Goal: Navigation & Orientation: Find specific page/section

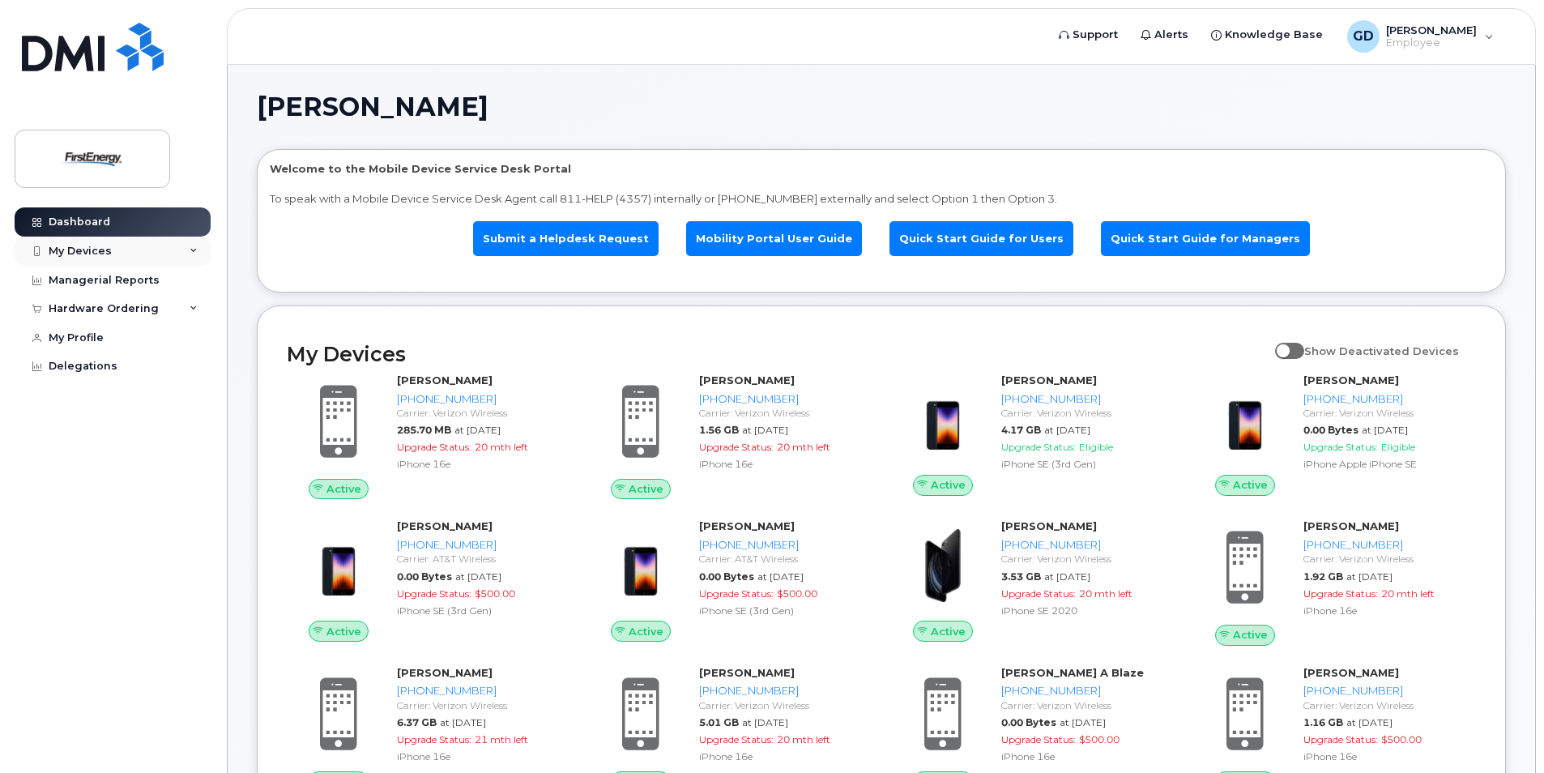
click at [188, 255] on div "My Devices" at bounding box center [113, 251] width 196 height 29
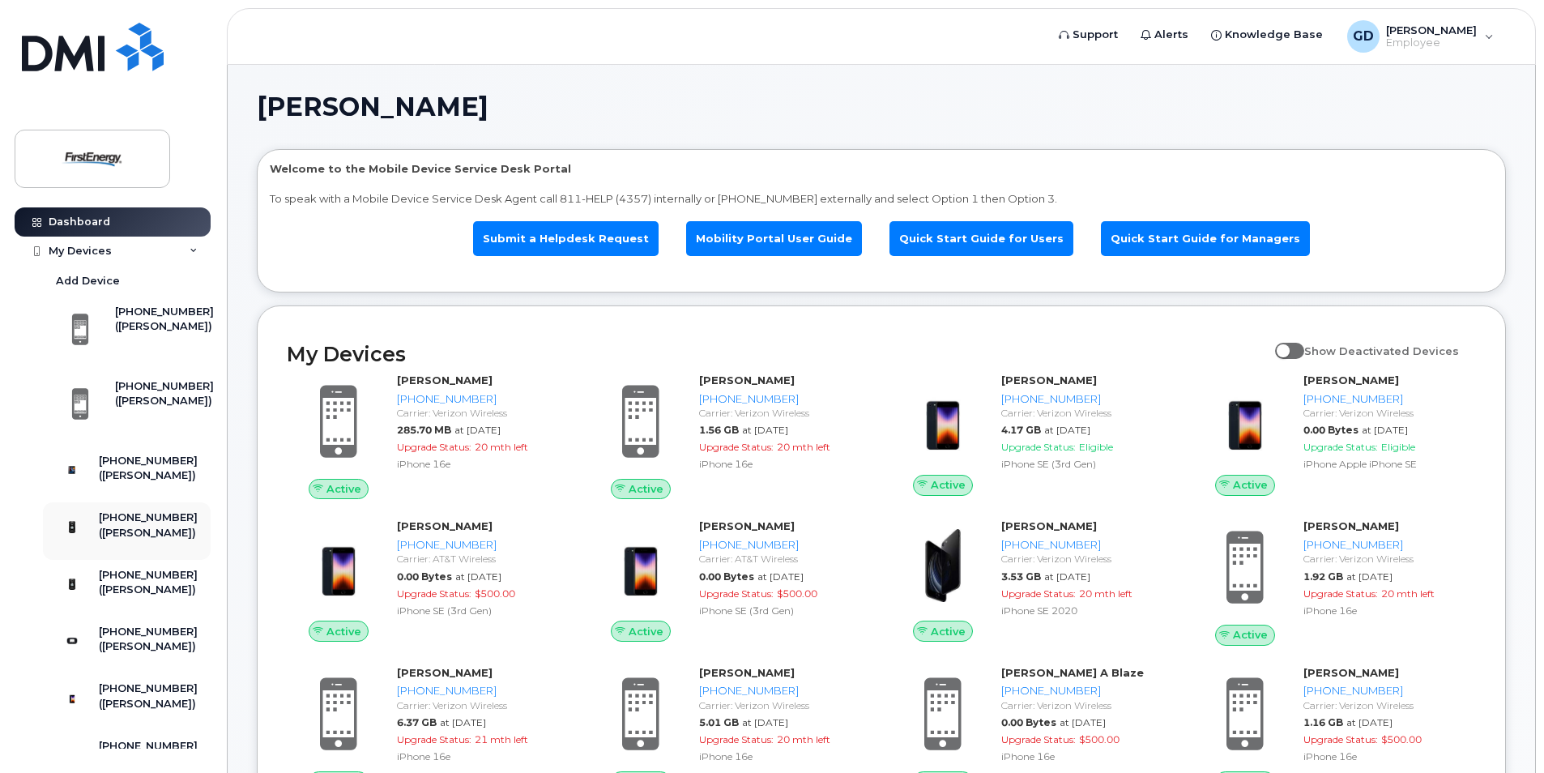
drag, startPoint x: 209, startPoint y: 290, endPoint x: 199, endPoint y: 553, distance: 263.6
click at [214, 199] on div "Dashboard My Devices Add Device [PHONE_NUMBER] ([PERSON_NAME]) [PHONE_NUMBER] (…" at bounding box center [110, 386] width 220 height 773
click at [190, 250] on icon at bounding box center [194, 251] width 8 height 8
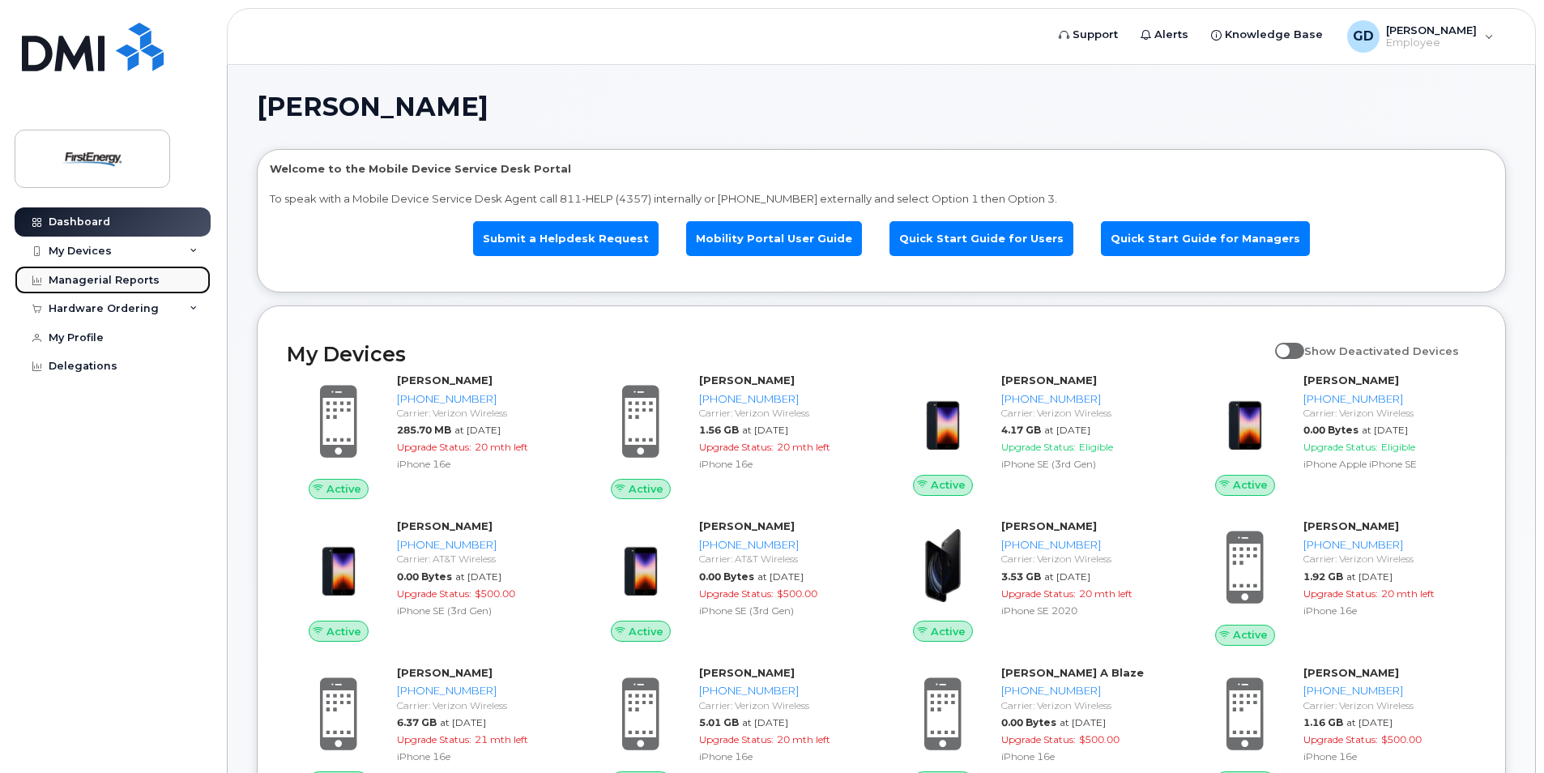
click at [195, 286] on link "Managerial Reports" at bounding box center [113, 280] width 196 height 29
click at [190, 305] on icon at bounding box center [194, 309] width 8 height 8
click at [90, 281] on div "Managerial Reports" at bounding box center [104, 280] width 111 height 13
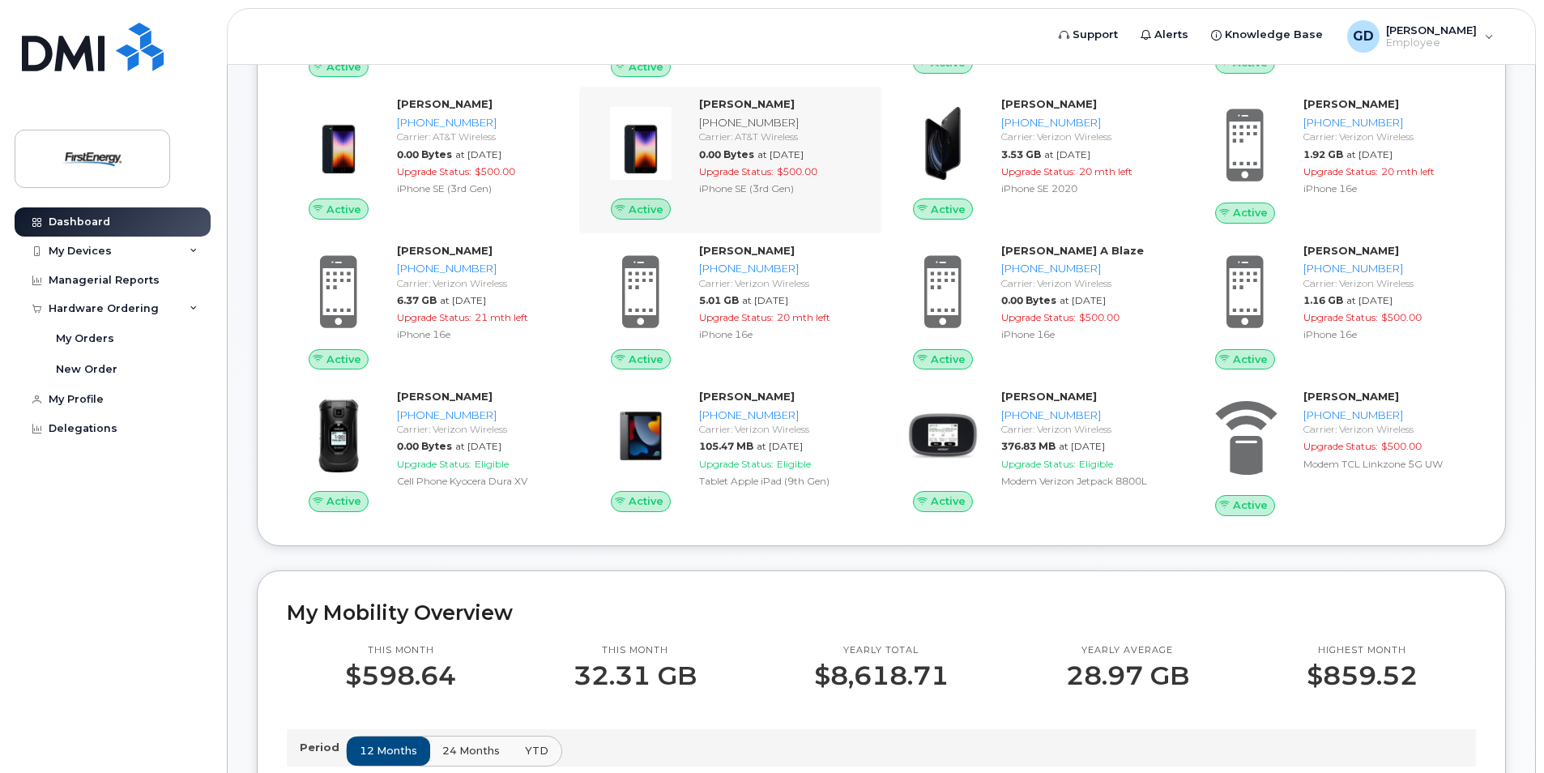
scroll to position [162, 0]
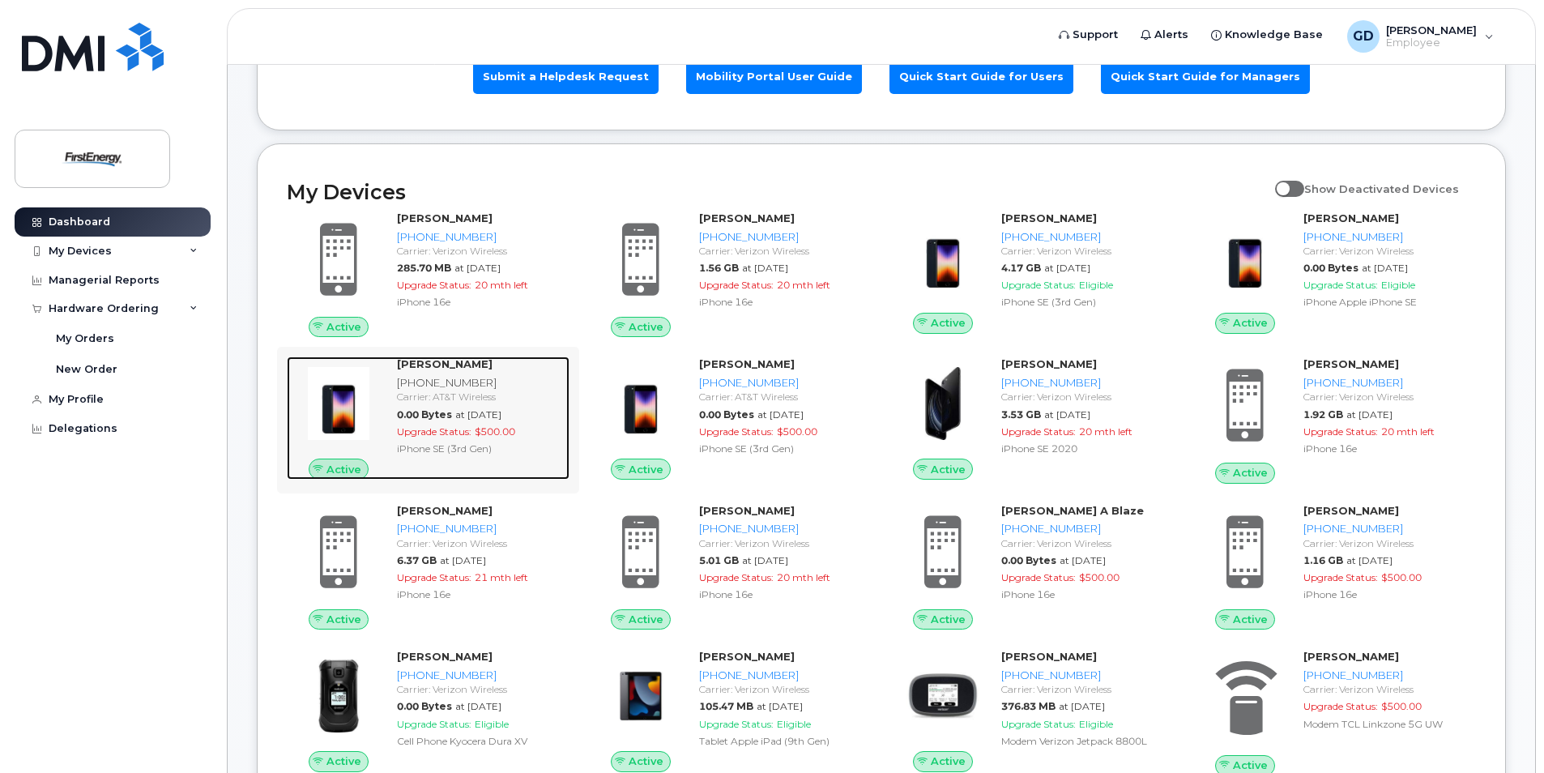
click at [451, 378] on div "[PHONE_NUMBER]" at bounding box center [480, 382] width 166 height 15
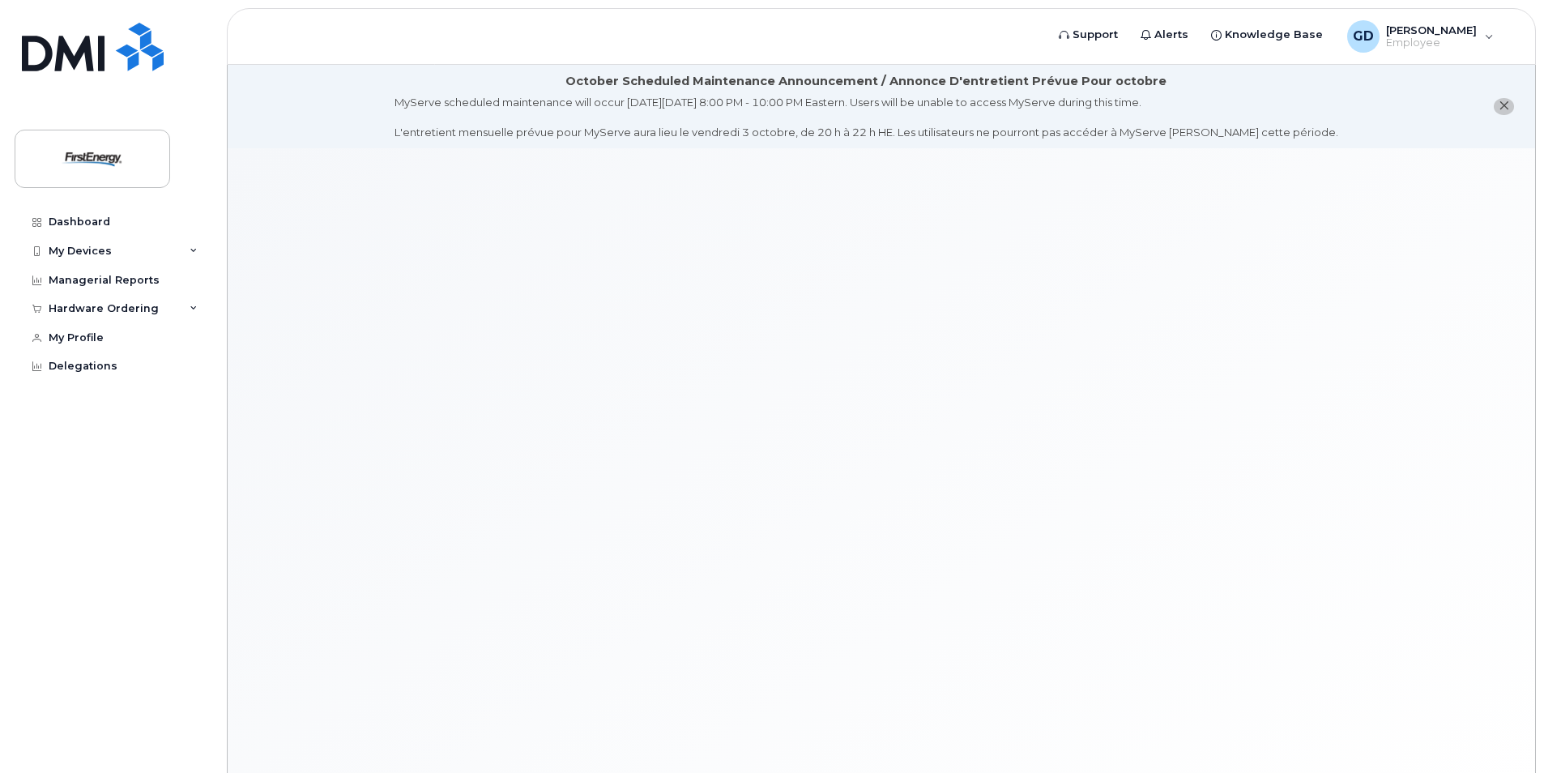
click at [1497, 106] on button "close notification" at bounding box center [1504, 106] width 20 height 17
